Goal: Information Seeking & Learning: Learn about a topic

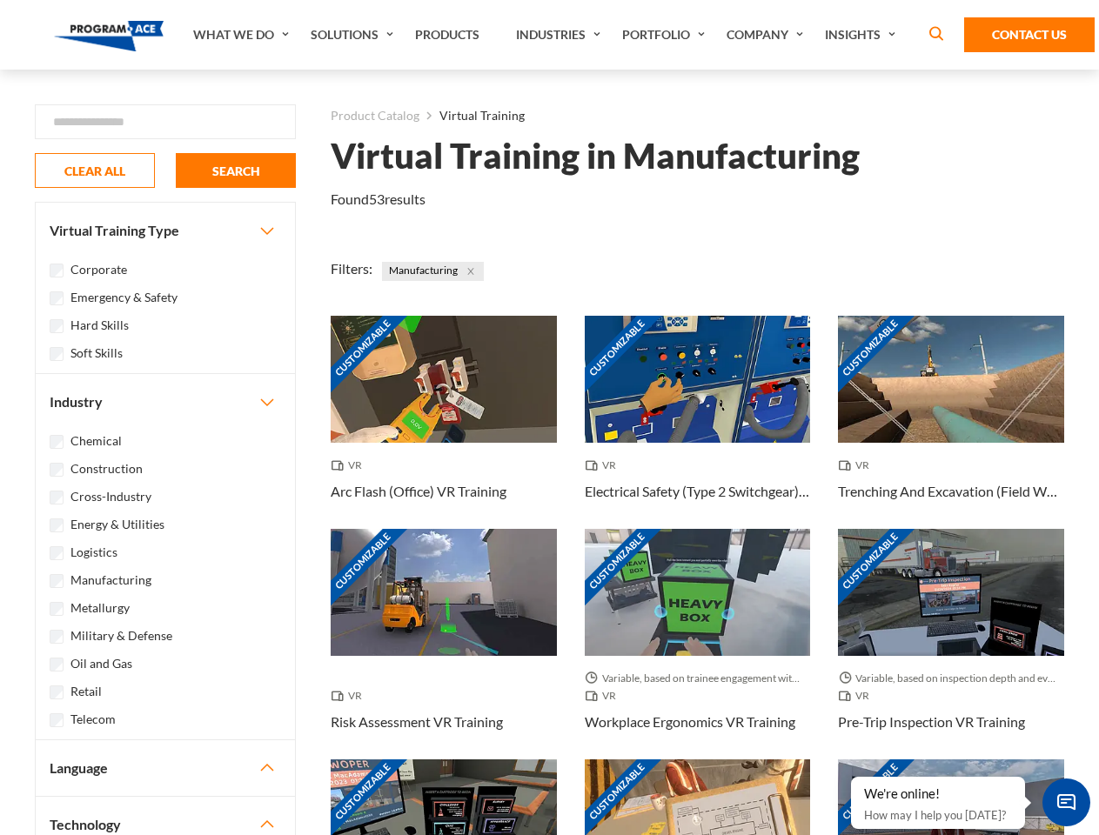
click at [243, 35] on link "What We Do" at bounding box center [243, 35] width 117 height 70
click at [354, 35] on link "Solutions" at bounding box center [354, 35] width 104 height 70
click at [560, 35] on link "Industries" at bounding box center [560, 35] width 106 height 70
click at [768, 35] on link "Company" at bounding box center [767, 35] width 98 height 70
click at [863, 35] on link "Insights" at bounding box center [862, 35] width 92 height 70
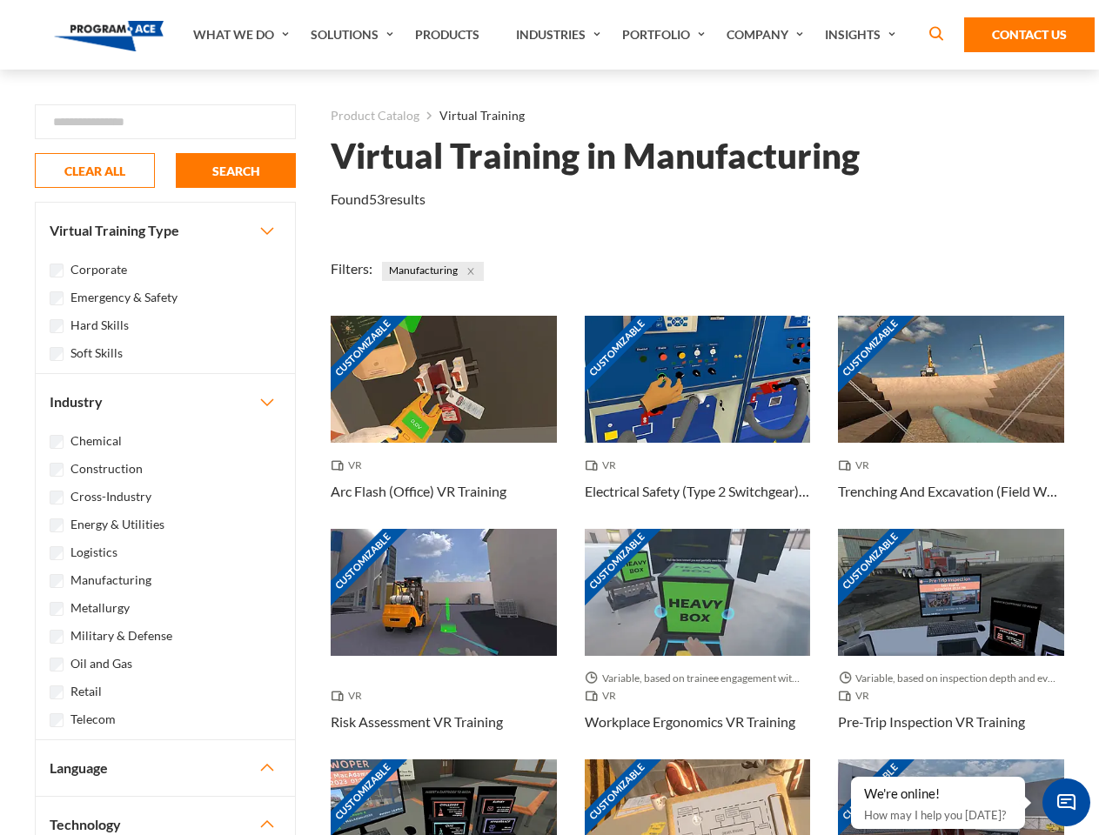
click at [0, 0] on div "Blog White Papers News" at bounding box center [0, 0] width 0 height 0
click at [0, 0] on strong "How Virtual Learning Can Enhance Workforce Productivity: A Guide for L&D Manage…" at bounding box center [0, 0] width 0 height 0
click at [1066, 802] on span "Minimize live chat window" at bounding box center [1067, 803] width 64 height 64
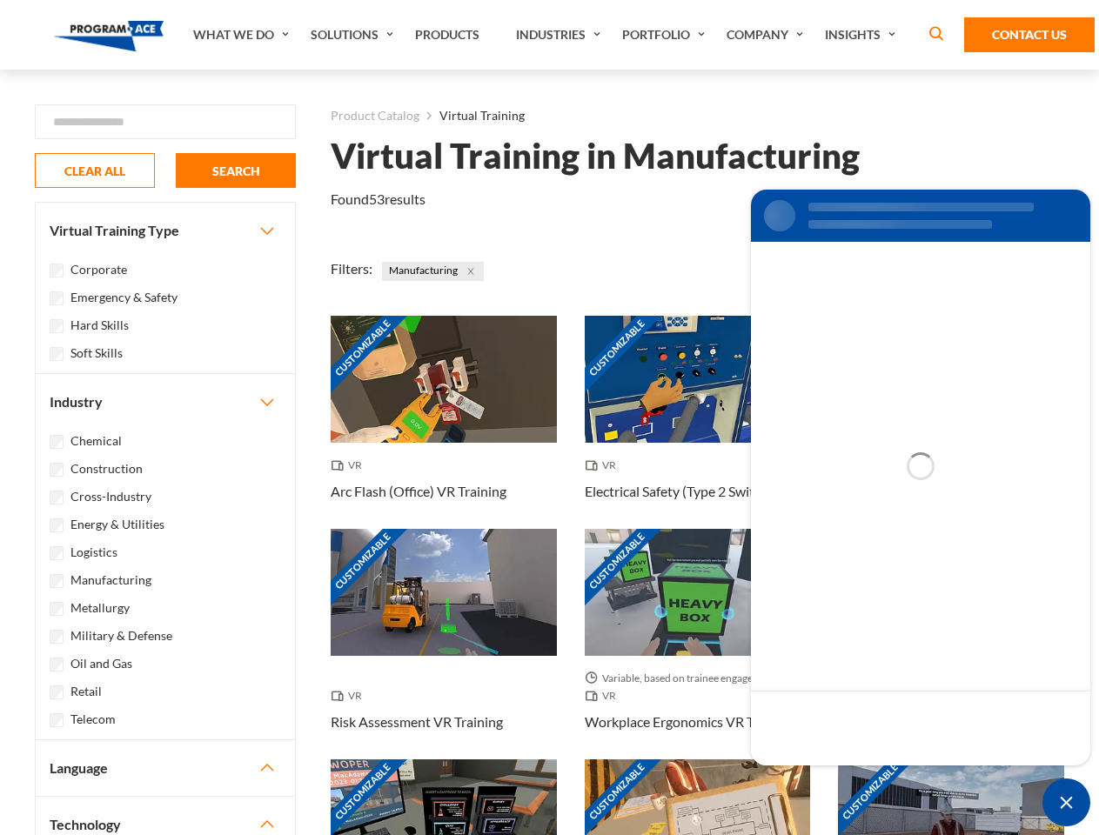
click at [852, 778] on div "Customizable" at bounding box center [951, 823] width 226 height 127
